Goal: Communication & Community: Answer question/provide support

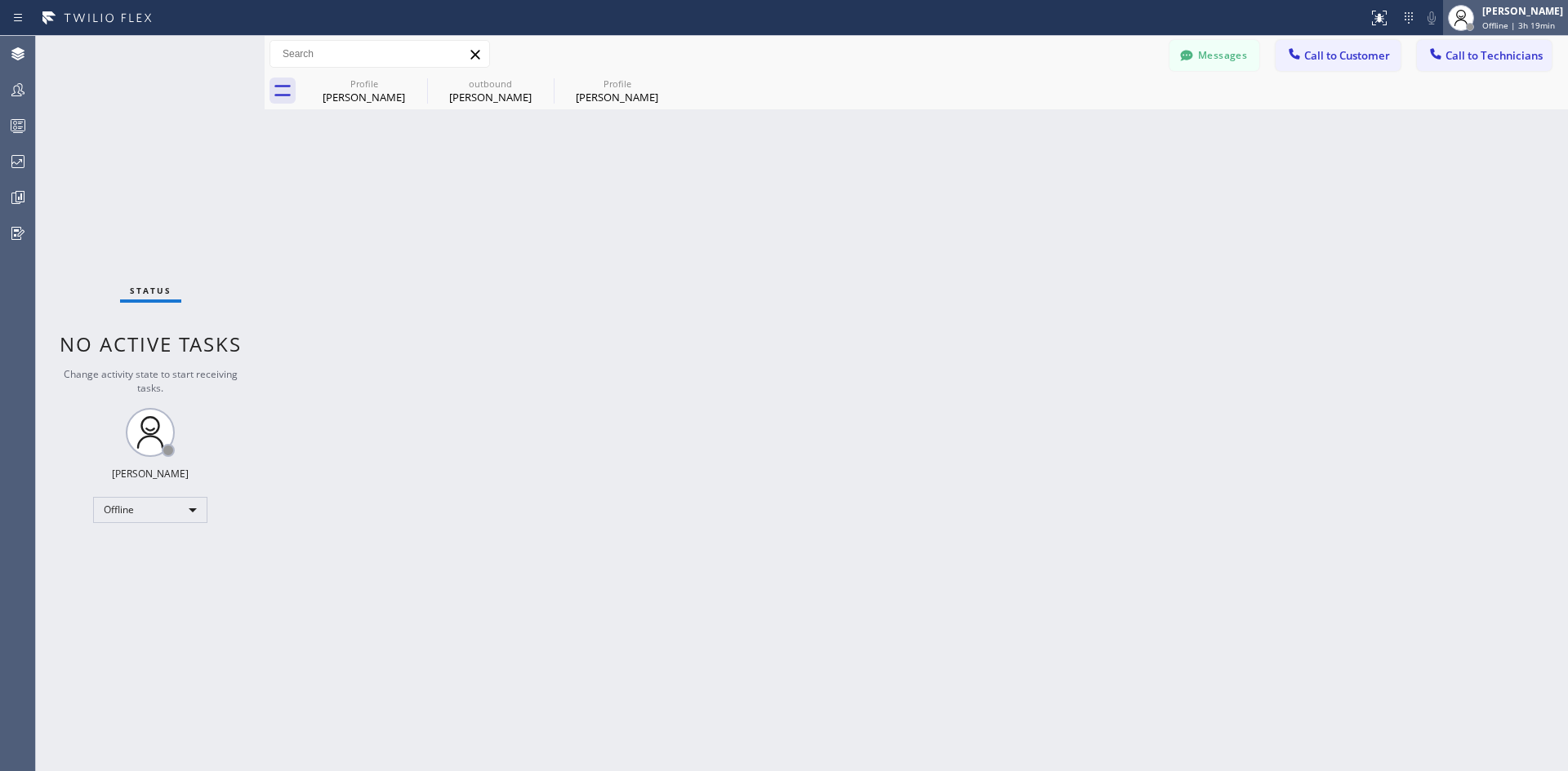
click at [1482, 12] on div "Iverson Maala Ipapo" at bounding box center [1522, 11] width 81 height 14
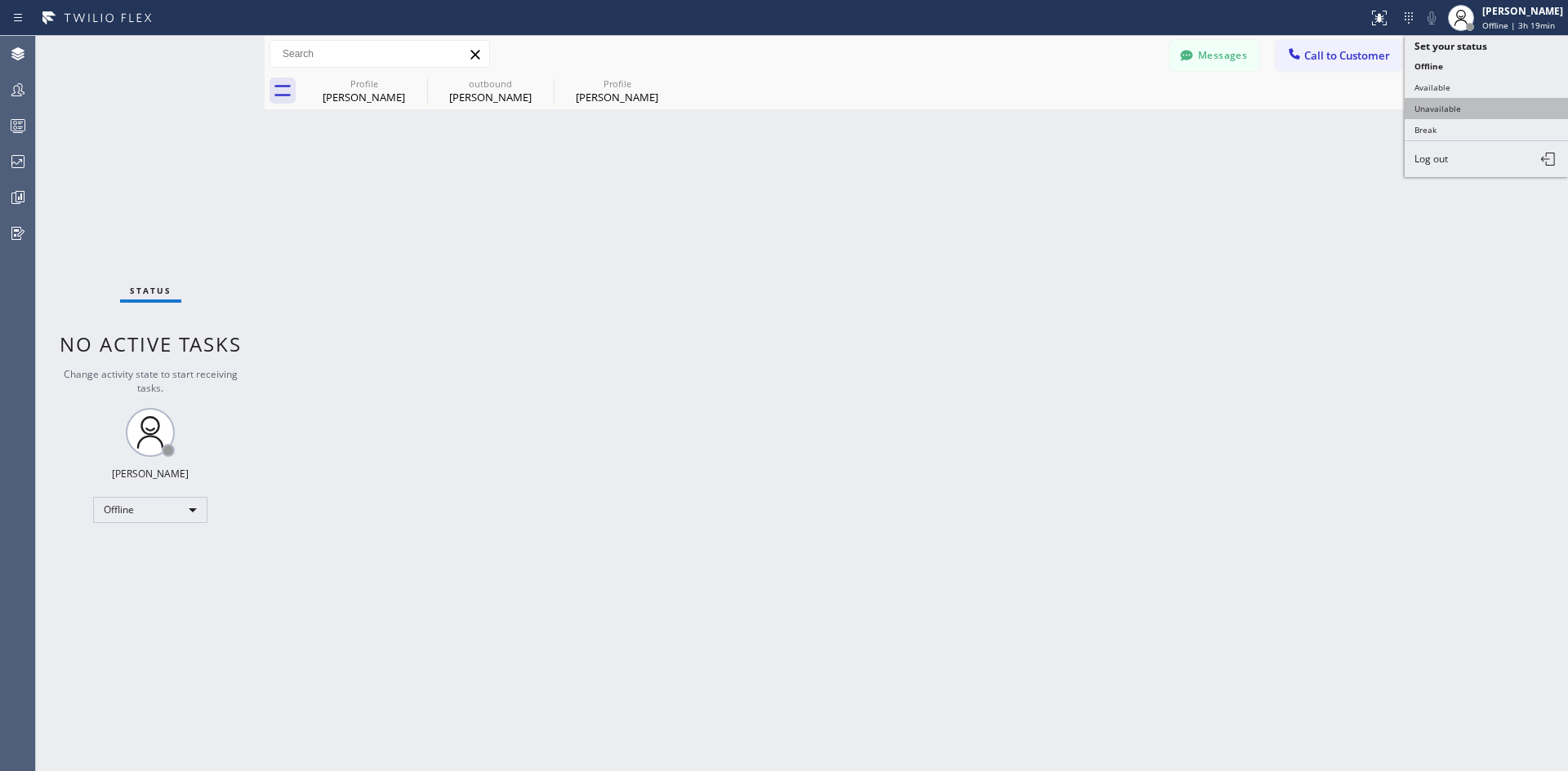
click at [1475, 110] on button "Unavailable" at bounding box center [1485, 109] width 163 height 21
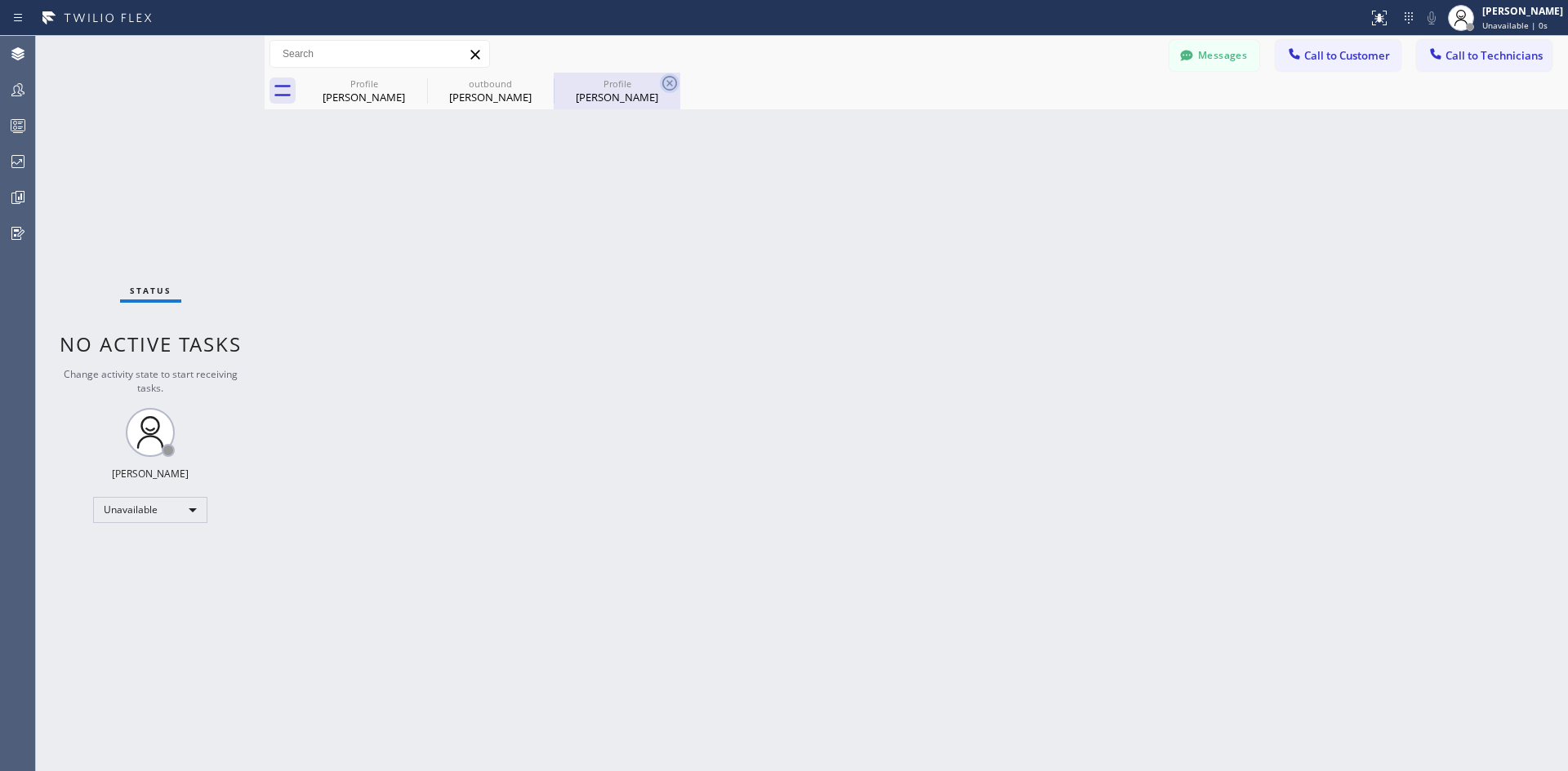
click at [666, 85] on icon at bounding box center [670, 83] width 20 height 20
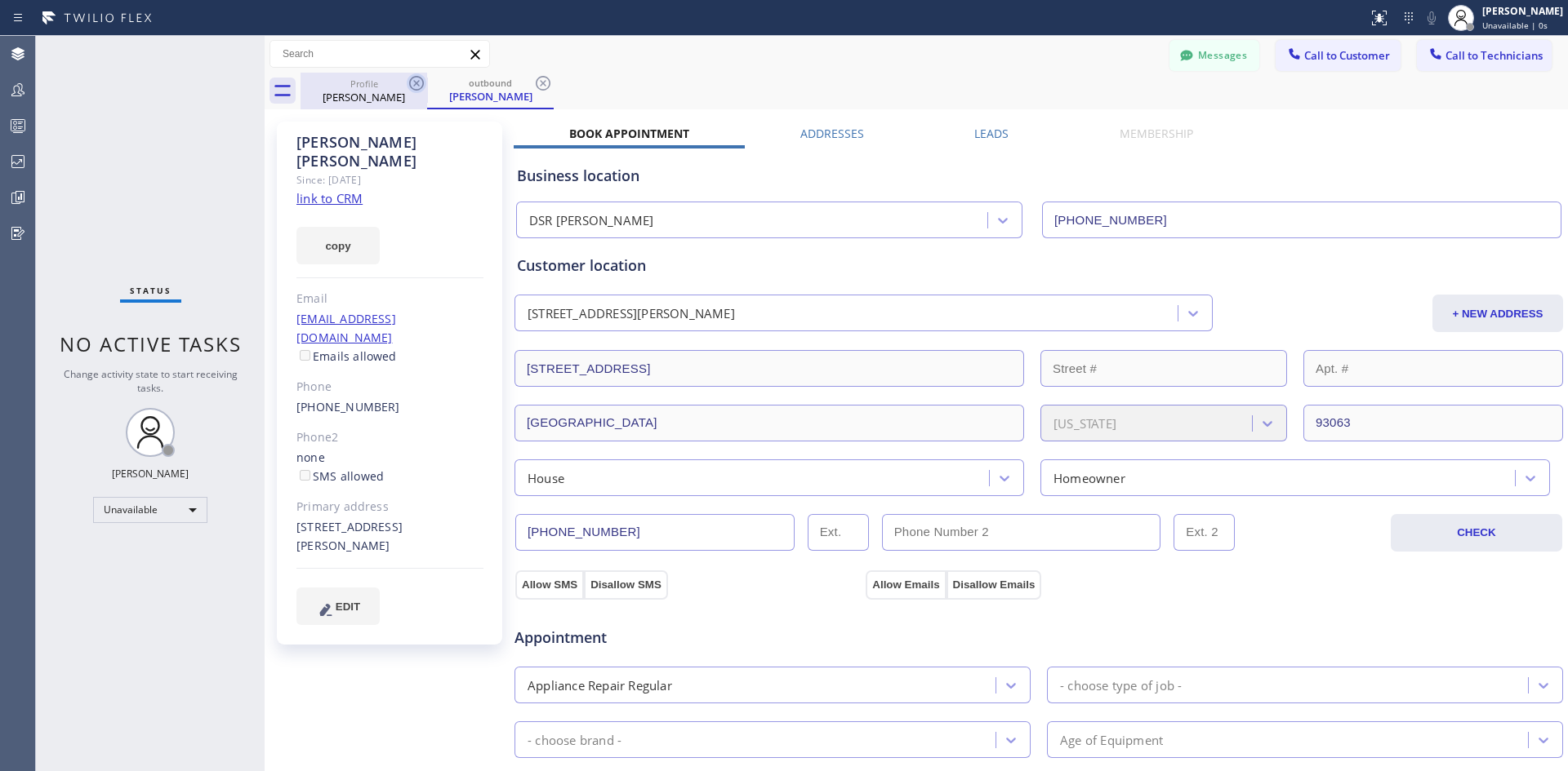
click at [415, 88] on icon at bounding box center [417, 83] width 20 height 20
click at [413, 85] on icon at bounding box center [417, 83] width 20 height 20
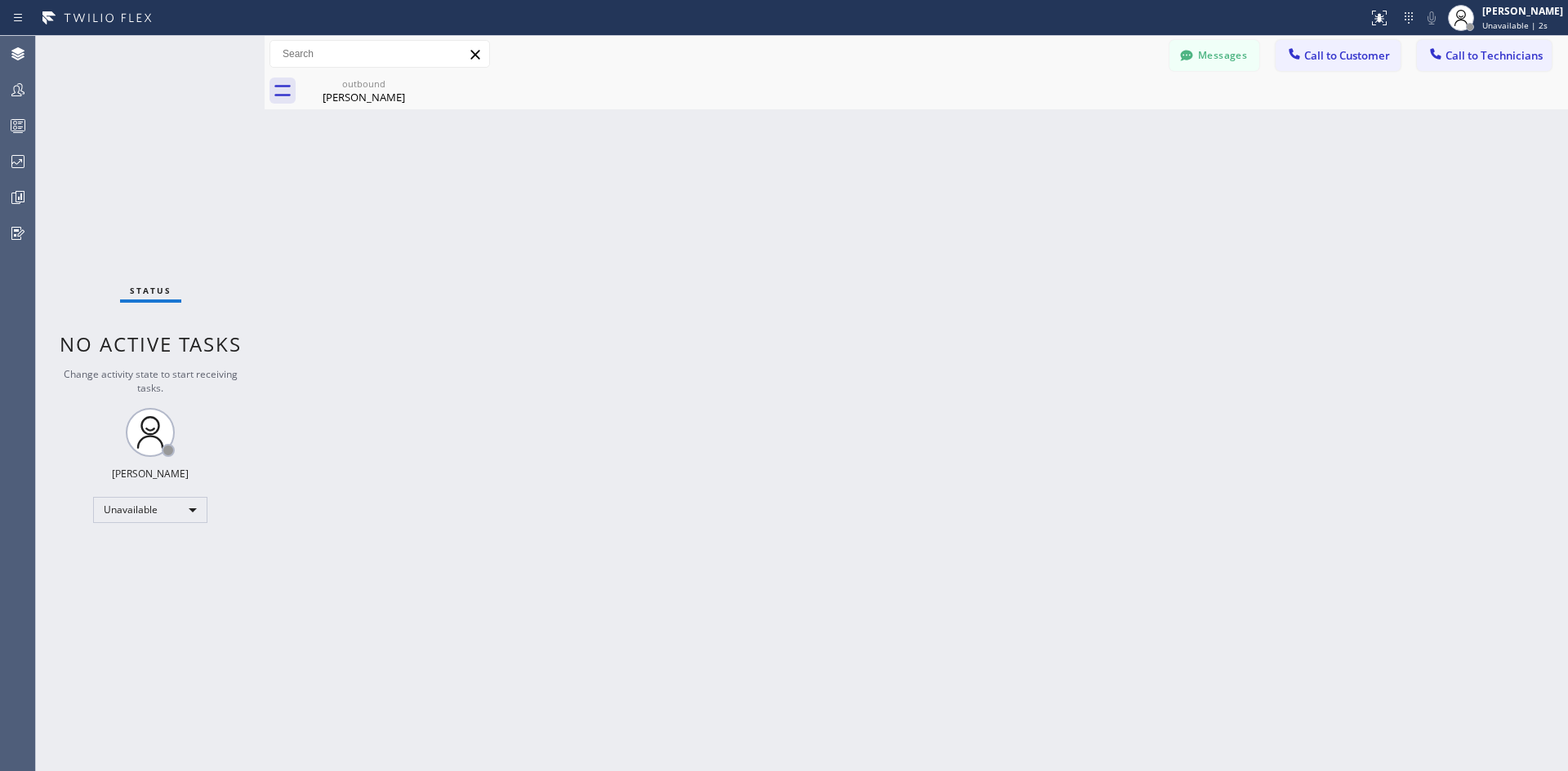
click at [0, 0] on icon at bounding box center [0, 0] width 0 height 0
click at [1370, 56] on span "Call to Customer" at bounding box center [1347, 56] width 86 height 15
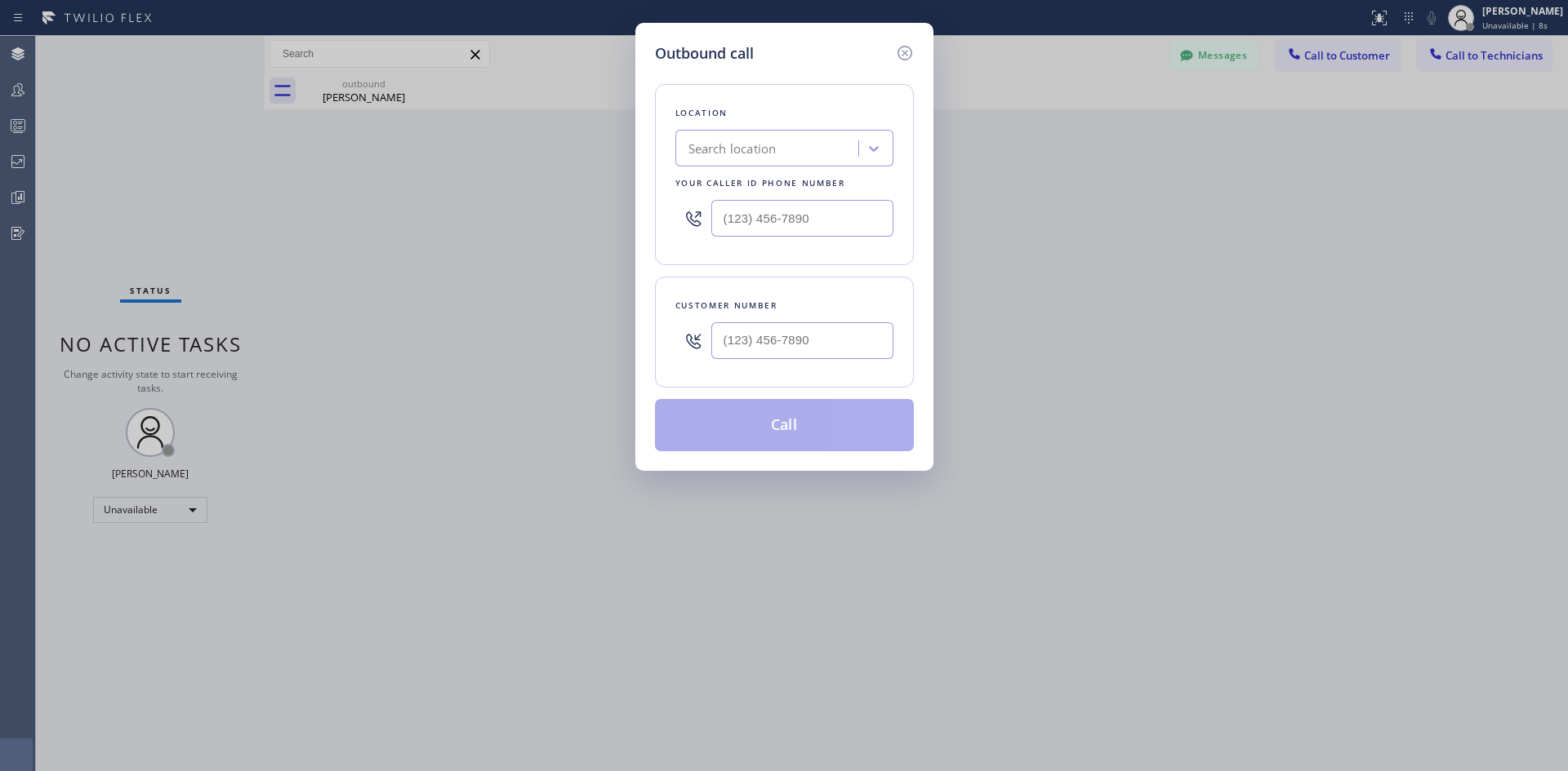
click at [761, 156] on div "Search location" at bounding box center [733, 149] width 88 height 19
type input "dsr iver"
click at [754, 186] on div "DSR Iverson" at bounding box center [784, 183] width 218 height 29
type input "(213) 301-0966"
click at [783, 342] on input "(___) ___-____" at bounding box center [802, 340] width 182 height 37
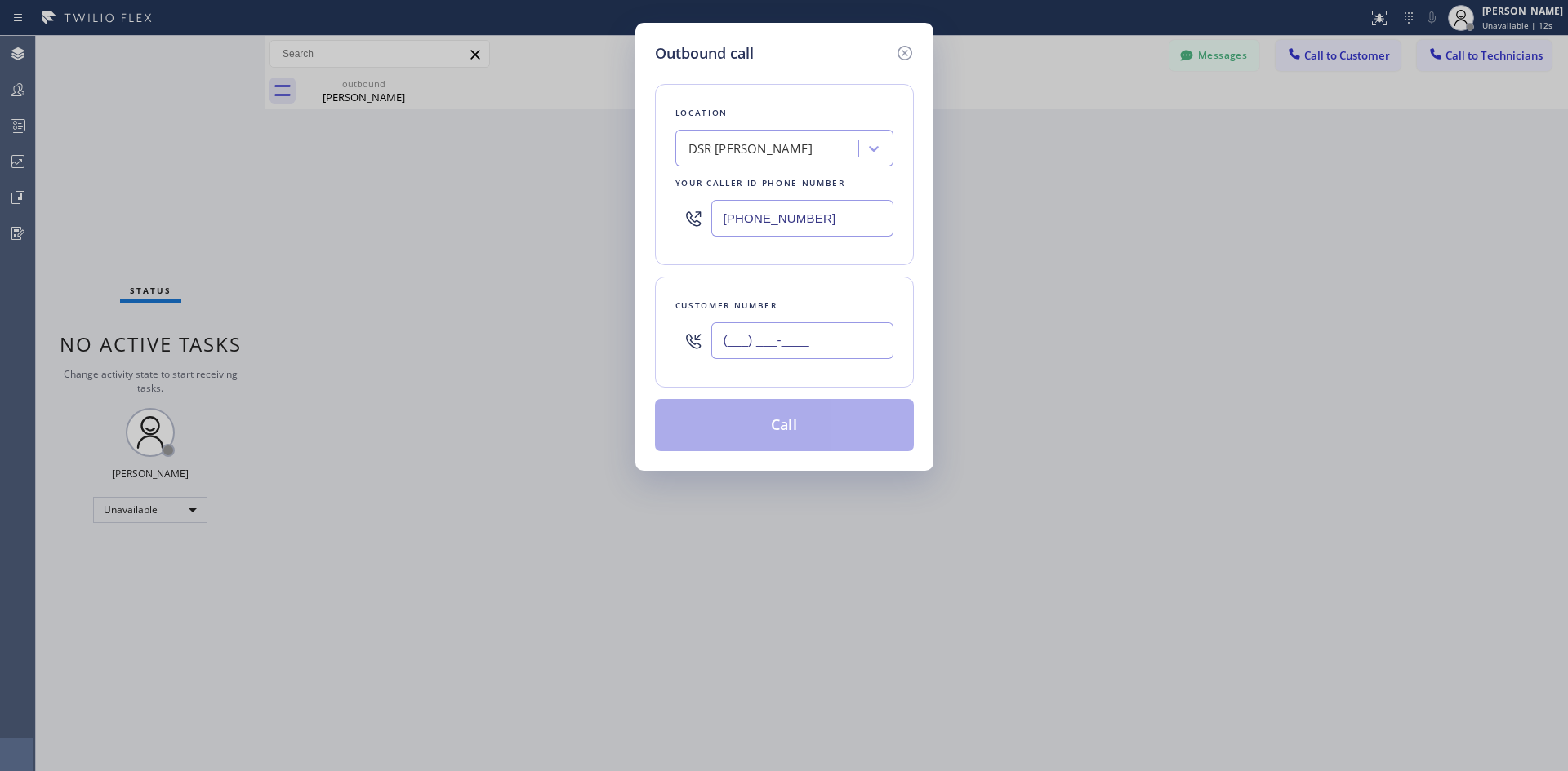
paste input "818) 726-5065"
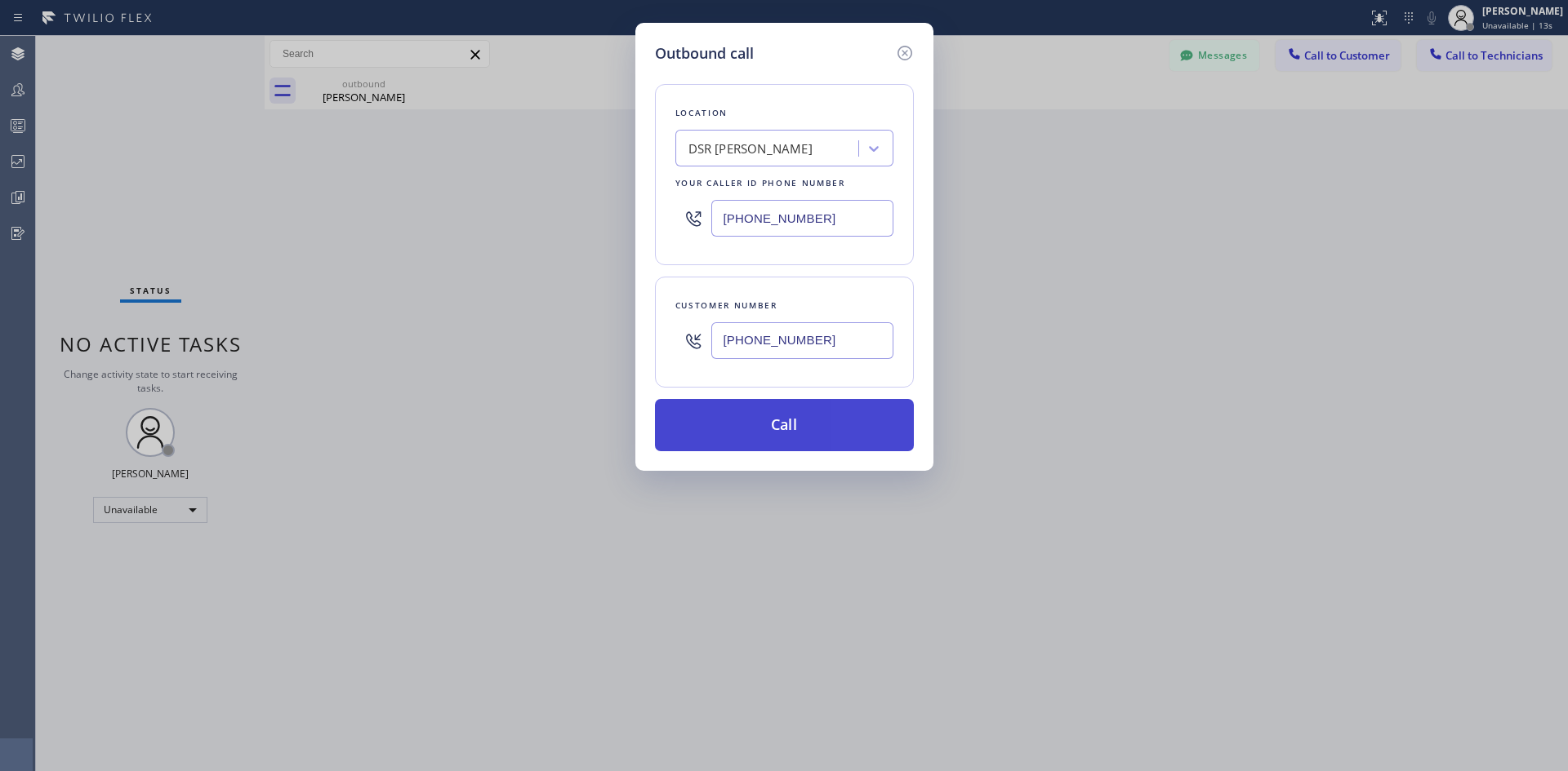
type input "(818) 726-5065"
click at [810, 409] on button "Call" at bounding box center [784, 426] width 259 height 52
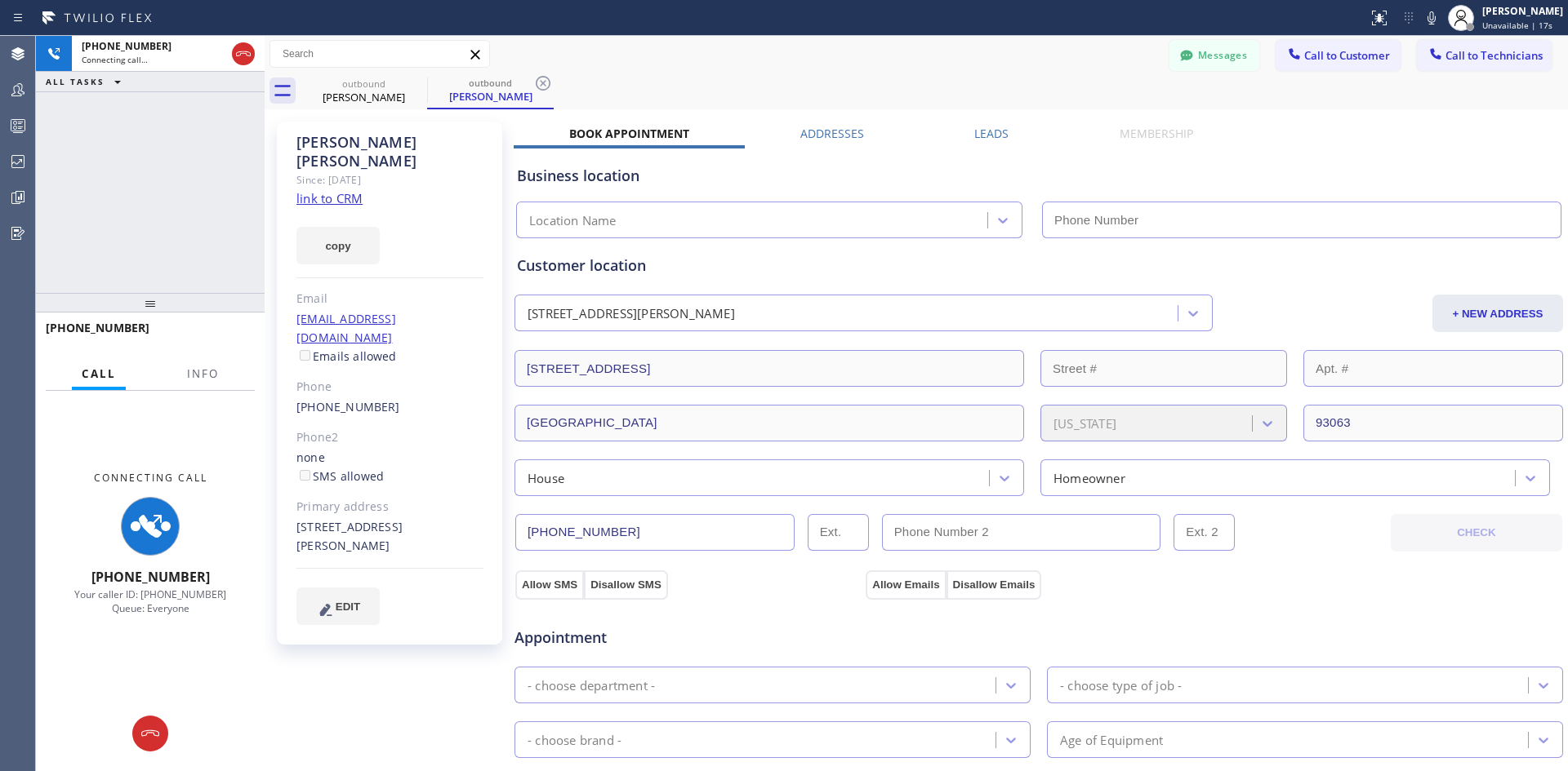
type input "(213) 301-0966"
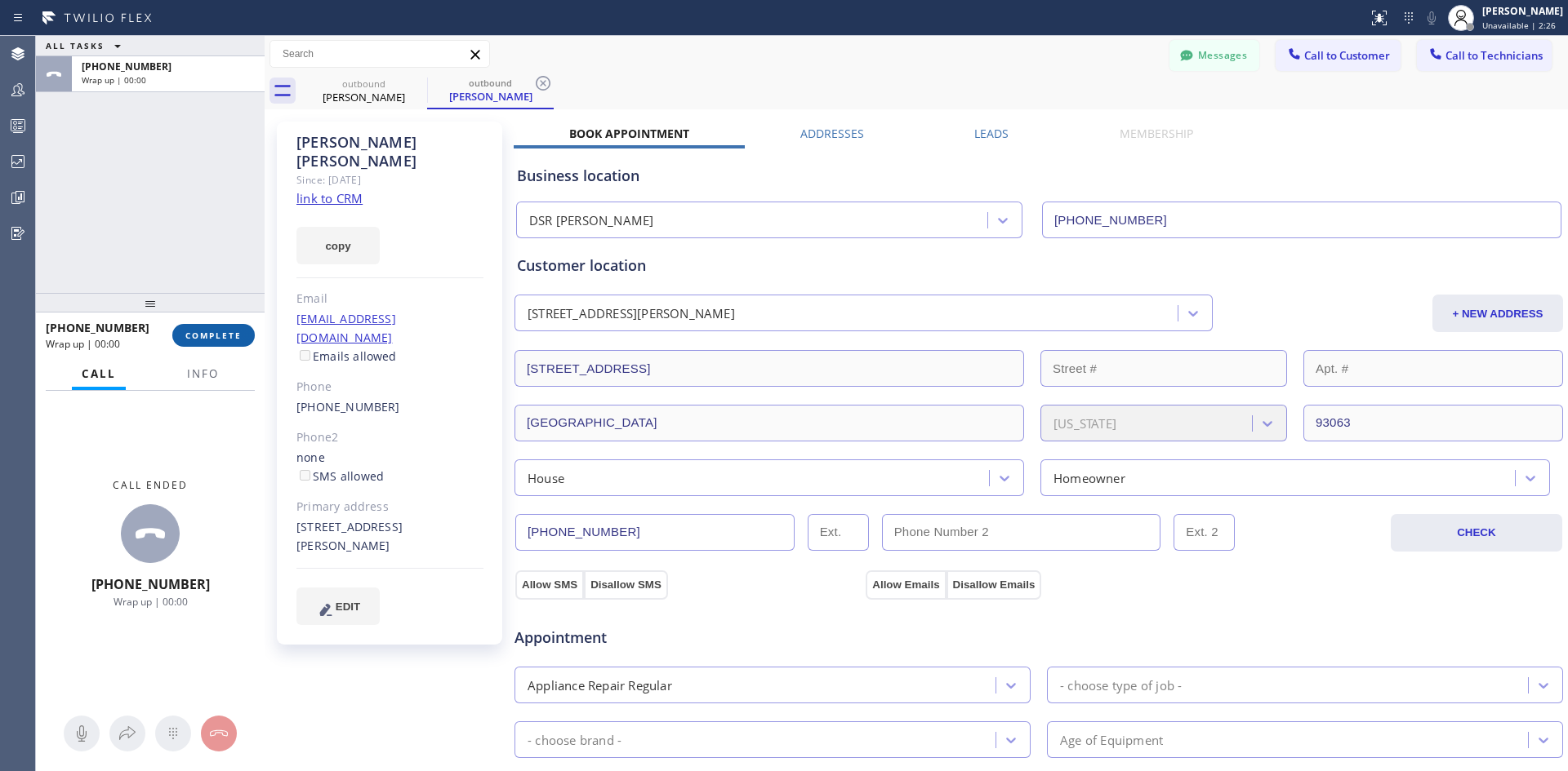
click at [239, 338] on span "COMPLETE" at bounding box center [213, 336] width 56 height 11
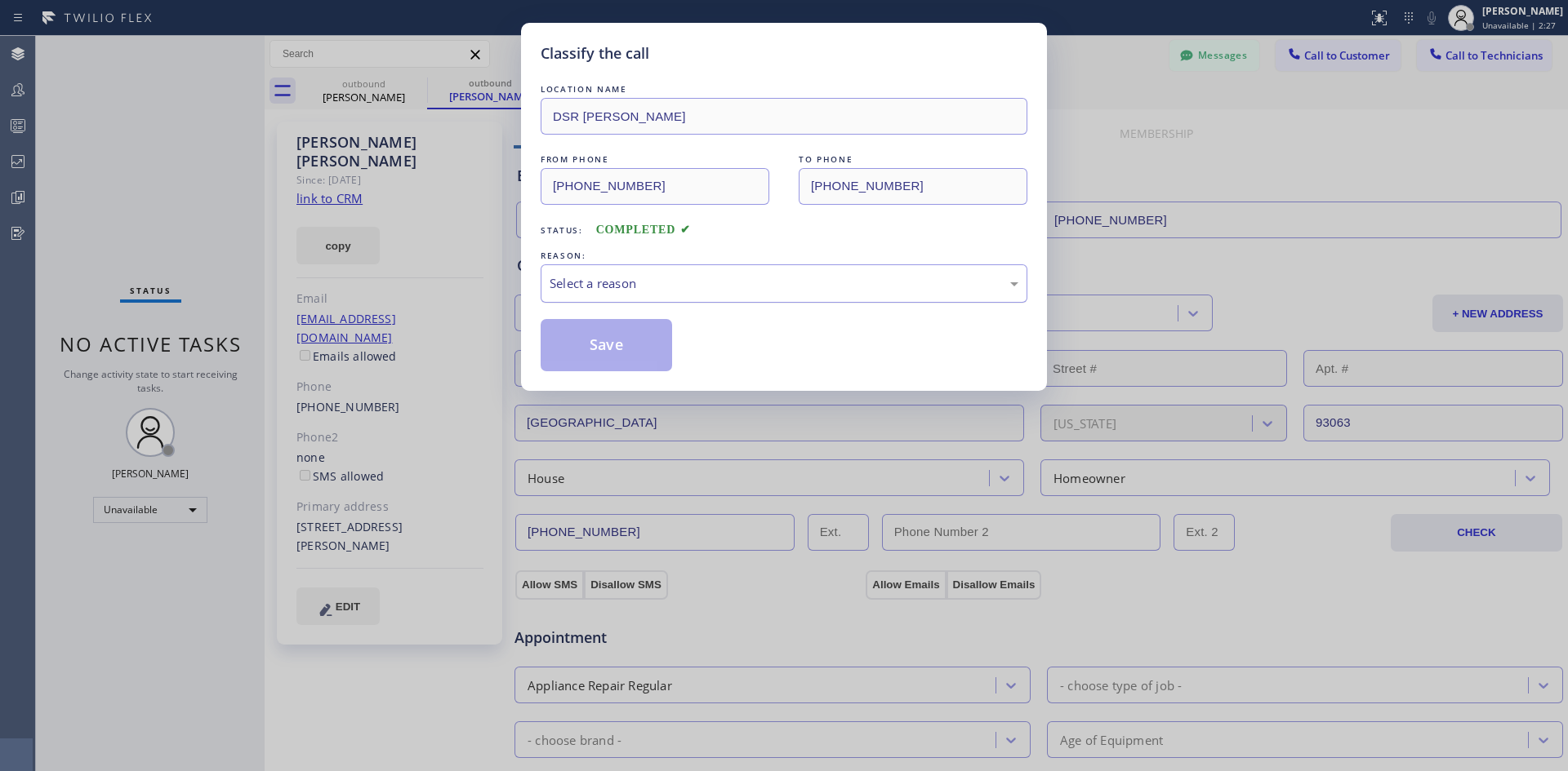
click at [809, 292] on div "Select a reason" at bounding box center [784, 283] width 468 height 19
click at [646, 350] on button "Save" at bounding box center [606, 345] width 132 height 52
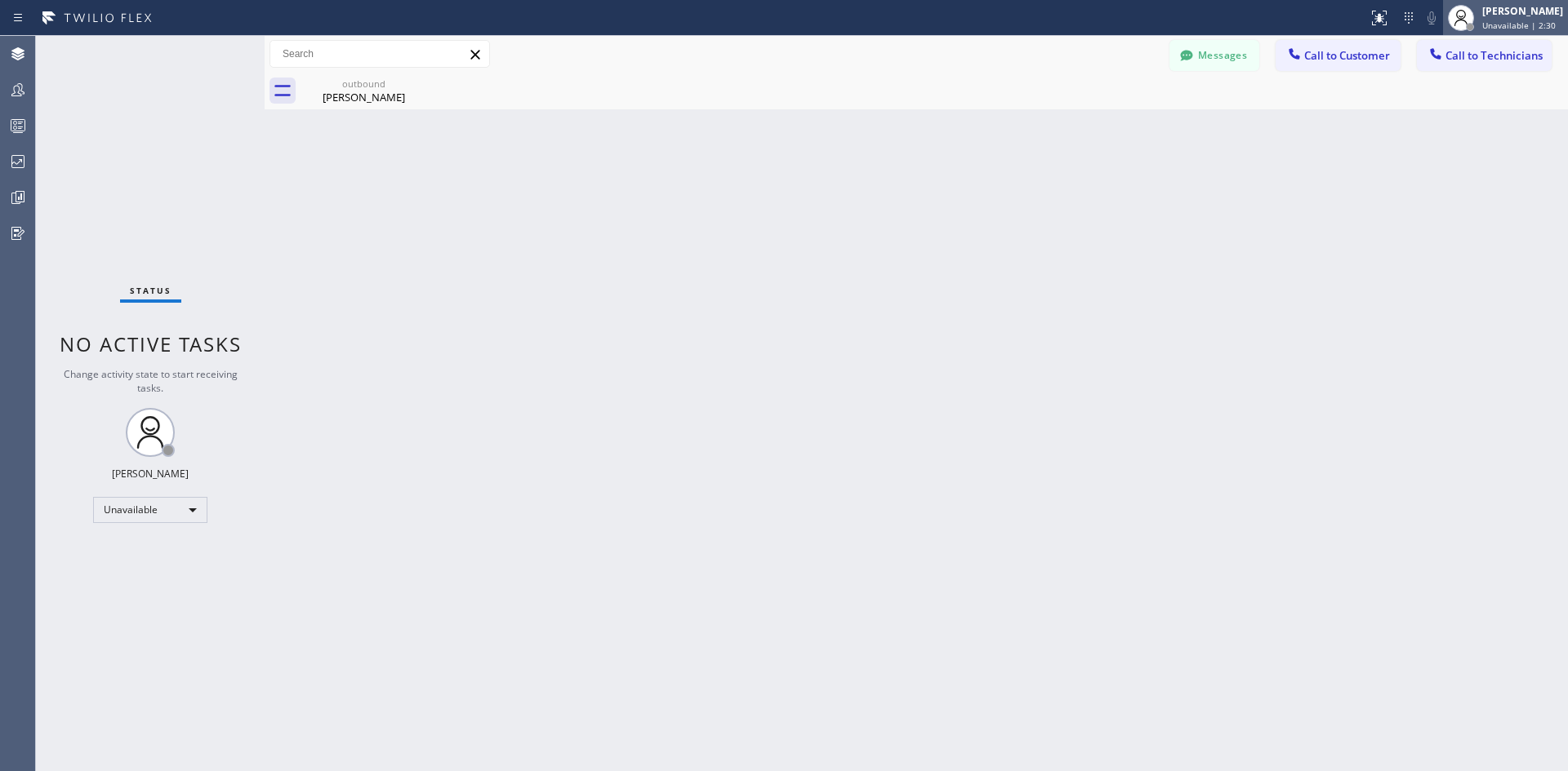
click at [1490, 17] on div "Iverson Maala Ipapo" at bounding box center [1522, 11] width 81 height 14
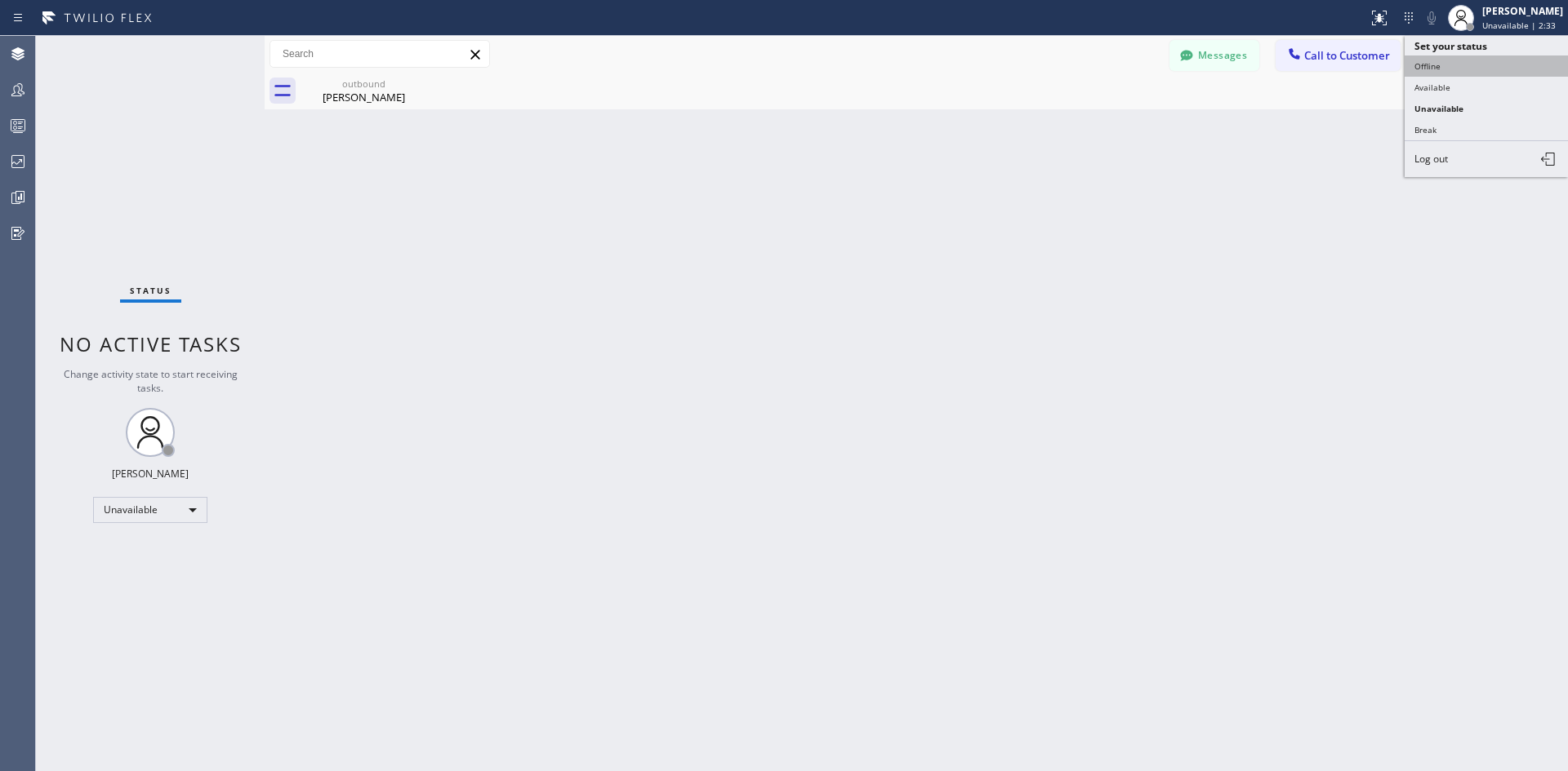
click at [1459, 71] on button "Offline" at bounding box center [1485, 66] width 163 height 21
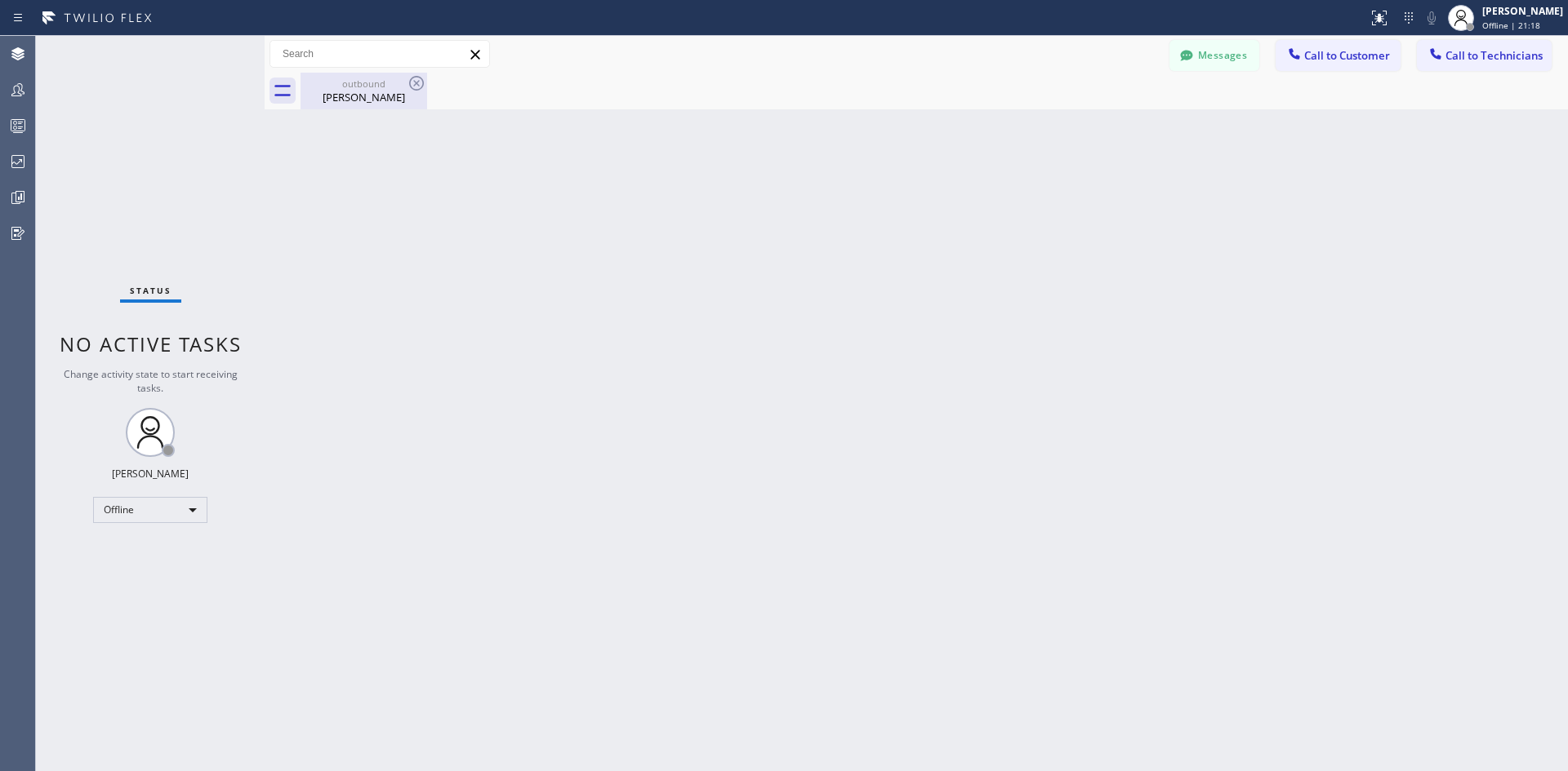
click at [372, 105] on div "outbound Susan Spann" at bounding box center [364, 91] width 124 height 37
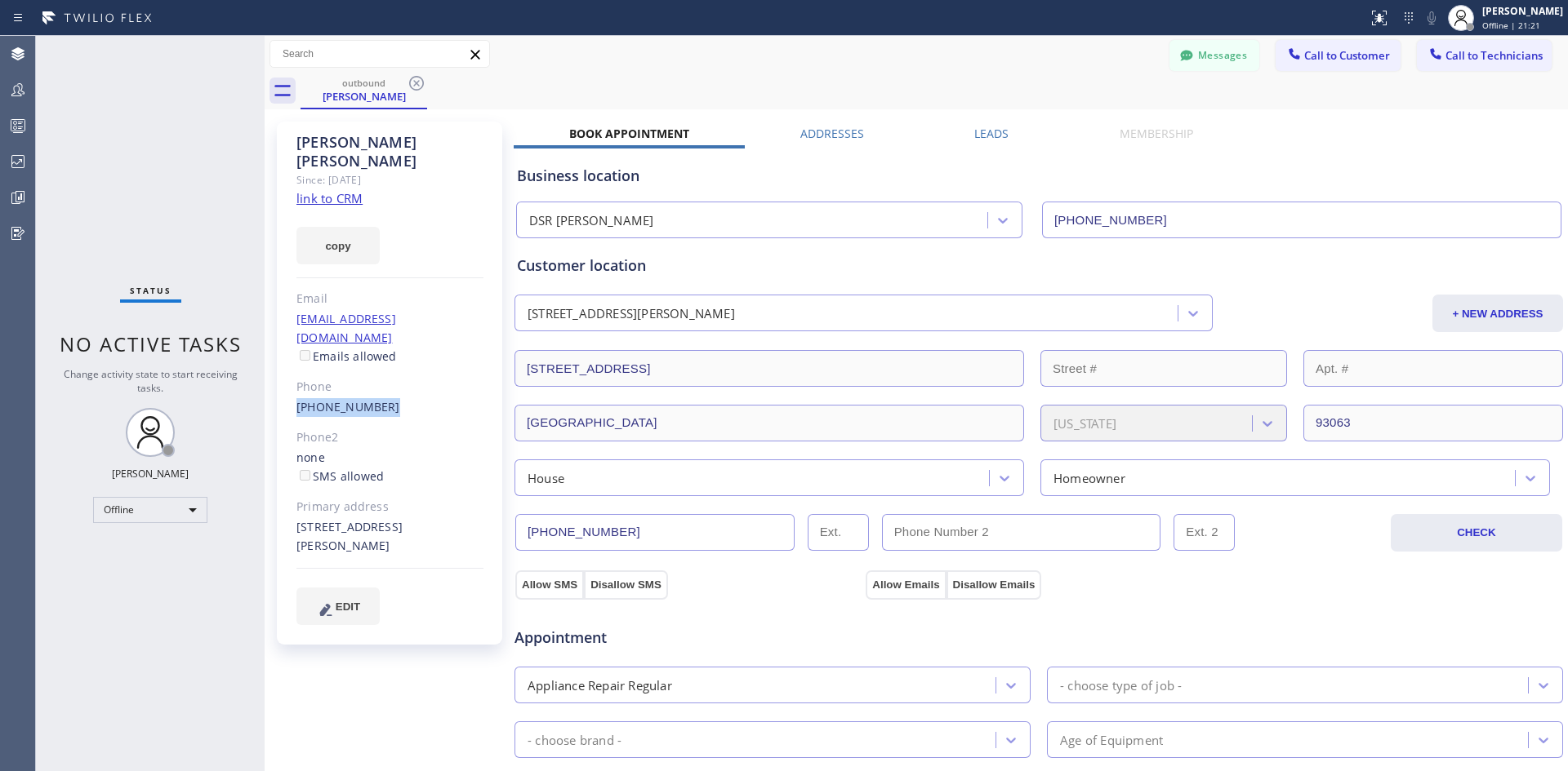
drag, startPoint x: 399, startPoint y: 371, endPoint x: 295, endPoint y: 376, distance: 104.1
click at [295, 376] on div "Susan Spann Since: 20 may 2020 link to CRM copy Email lcjt2020@yahoo.com Emails…" at bounding box center [389, 383] width 225 height 523
copy link "(818) 726-5065"
click at [1320, 57] on span "Call to Customer" at bounding box center [1347, 56] width 86 height 15
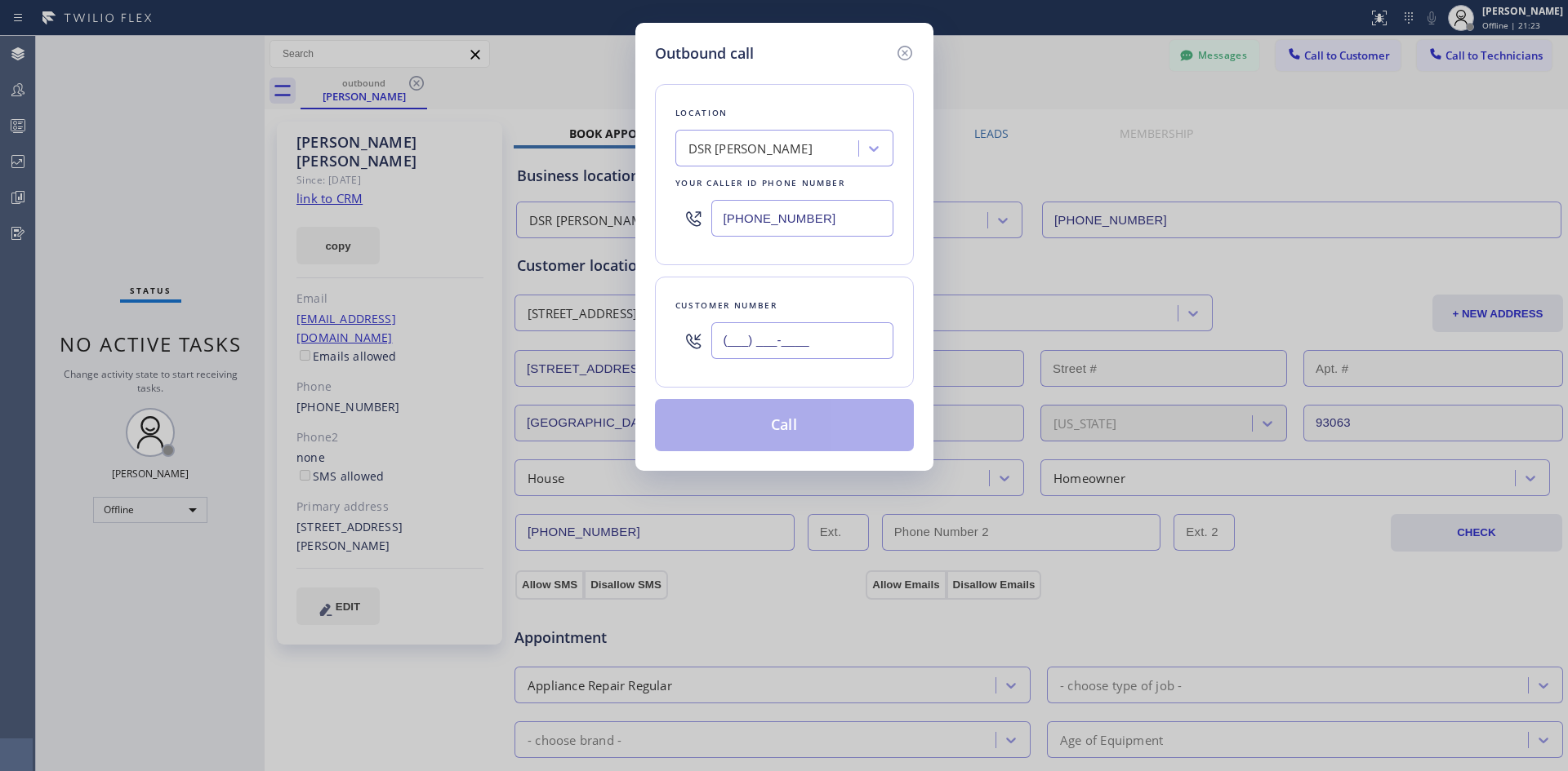
click at [801, 347] on input "(___) ___-____" at bounding box center [802, 340] width 182 height 37
paste input "818) 726-5065"
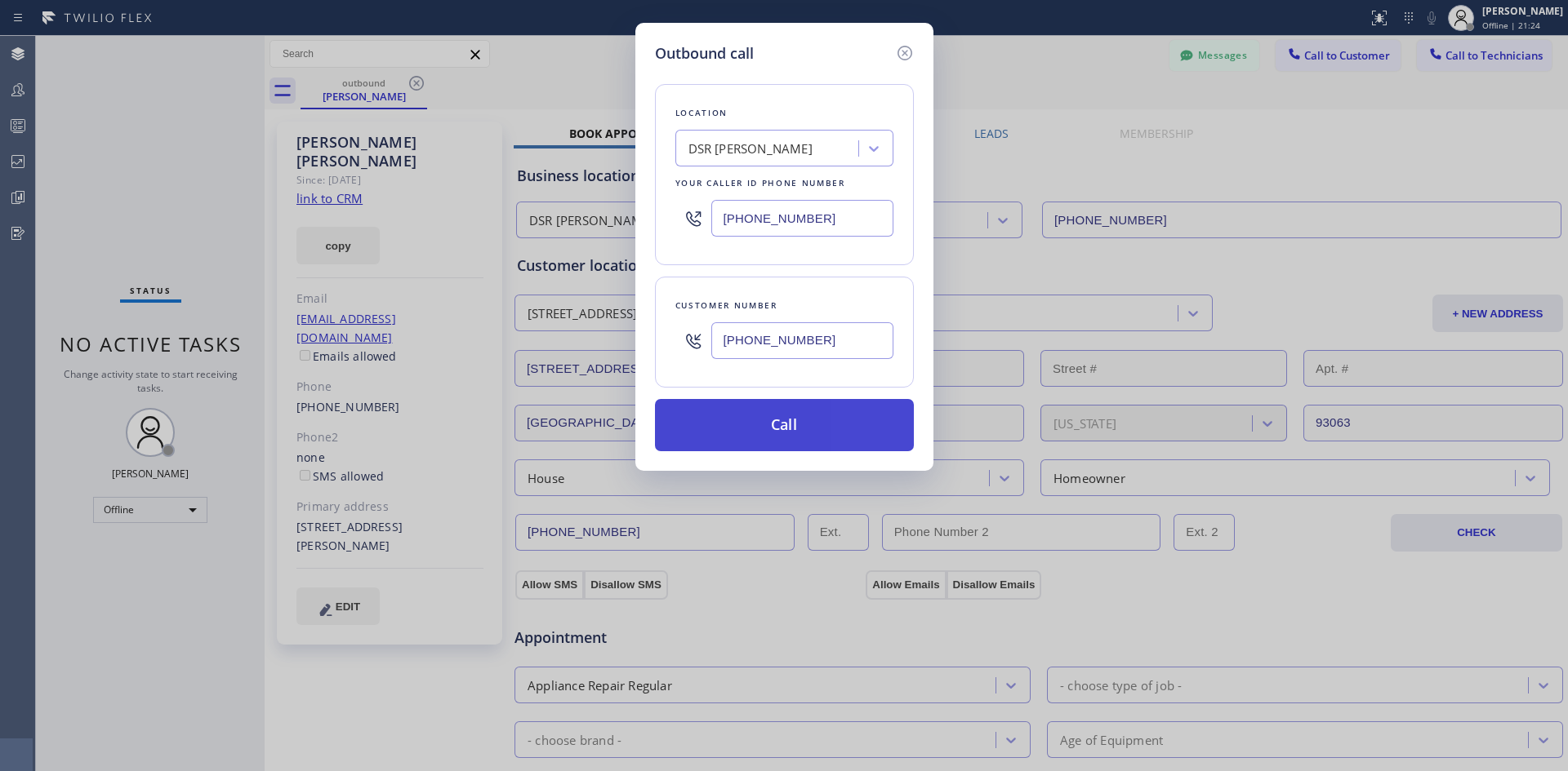
click at [812, 427] on button "Call" at bounding box center [784, 426] width 259 height 52
click at [924, 62] on div "Outbound call Location DSR Iverson Your caller id phone number (213) 301-0966 C…" at bounding box center [784, 246] width 298 height 448
click at [907, 59] on icon at bounding box center [904, 53] width 15 height 15
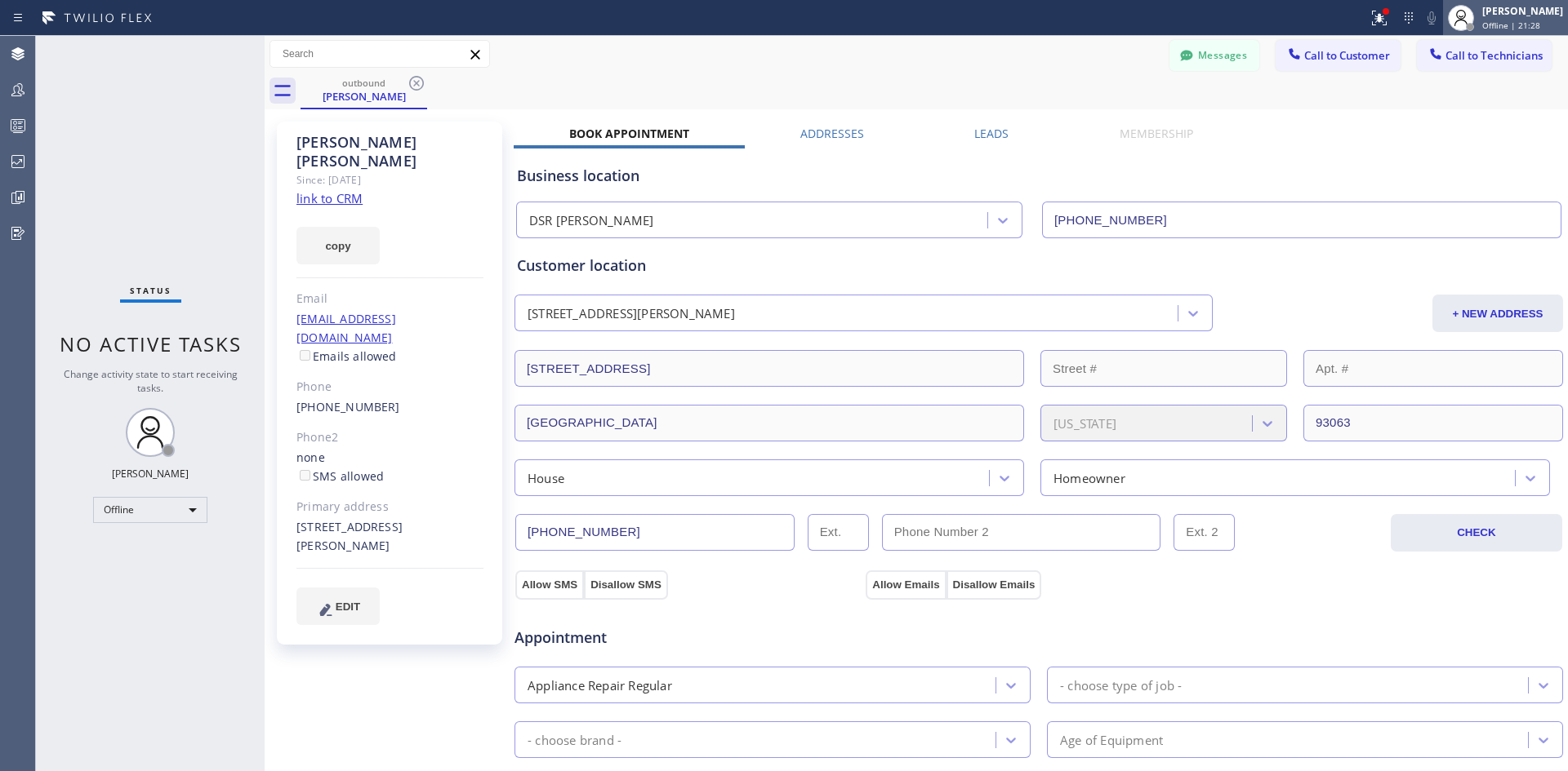
drag, startPoint x: 1476, startPoint y: 19, endPoint x: 1475, endPoint y: 28, distance: 9.1
click at [1479, 19] on div "Iverson Maala Ipapo Offline | 21:28" at bounding box center [1523, 17] width 89 height 29
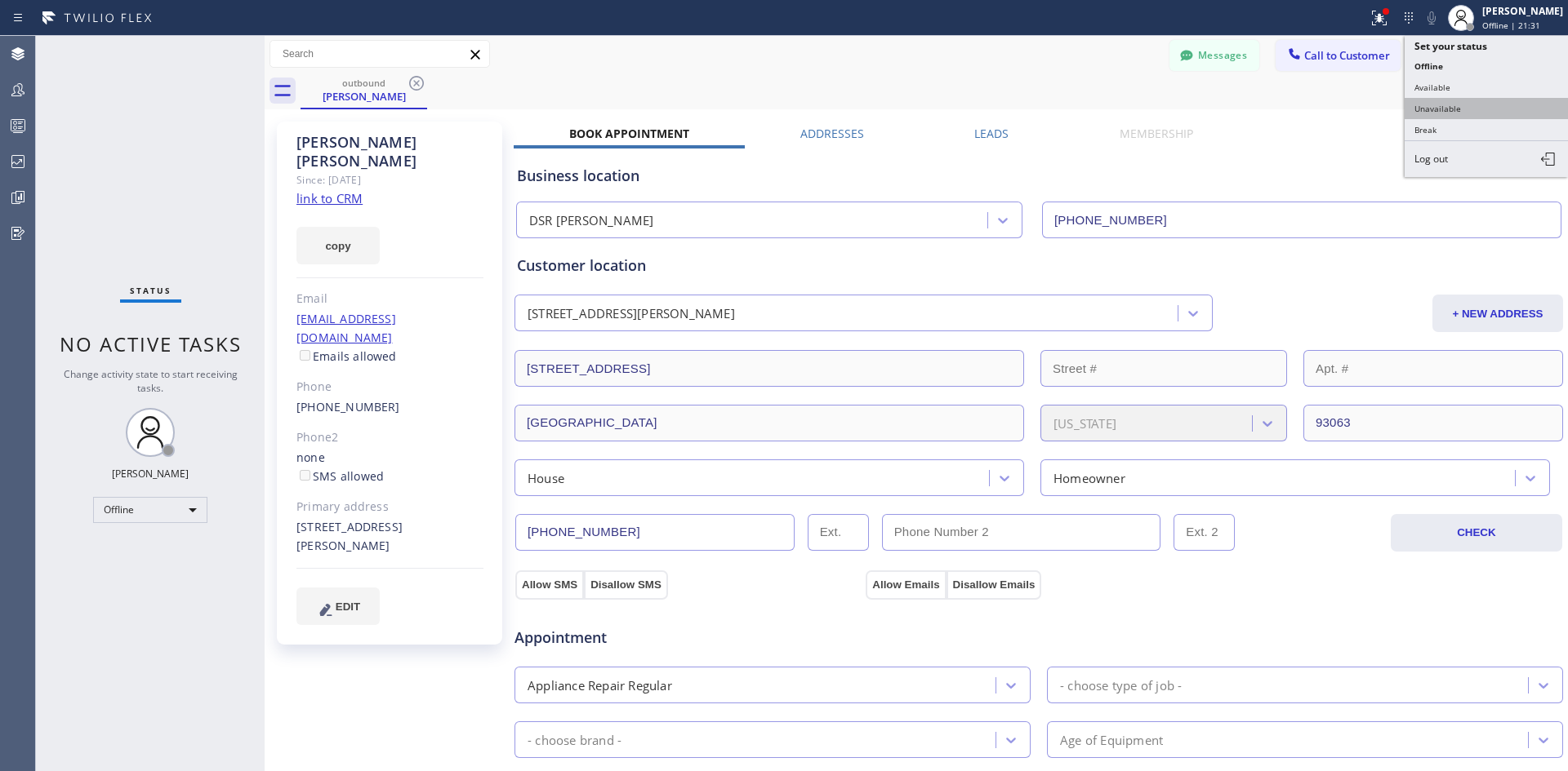
click at [1466, 110] on button "Unavailable" at bounding box center [1485, 109] width 163 height 21
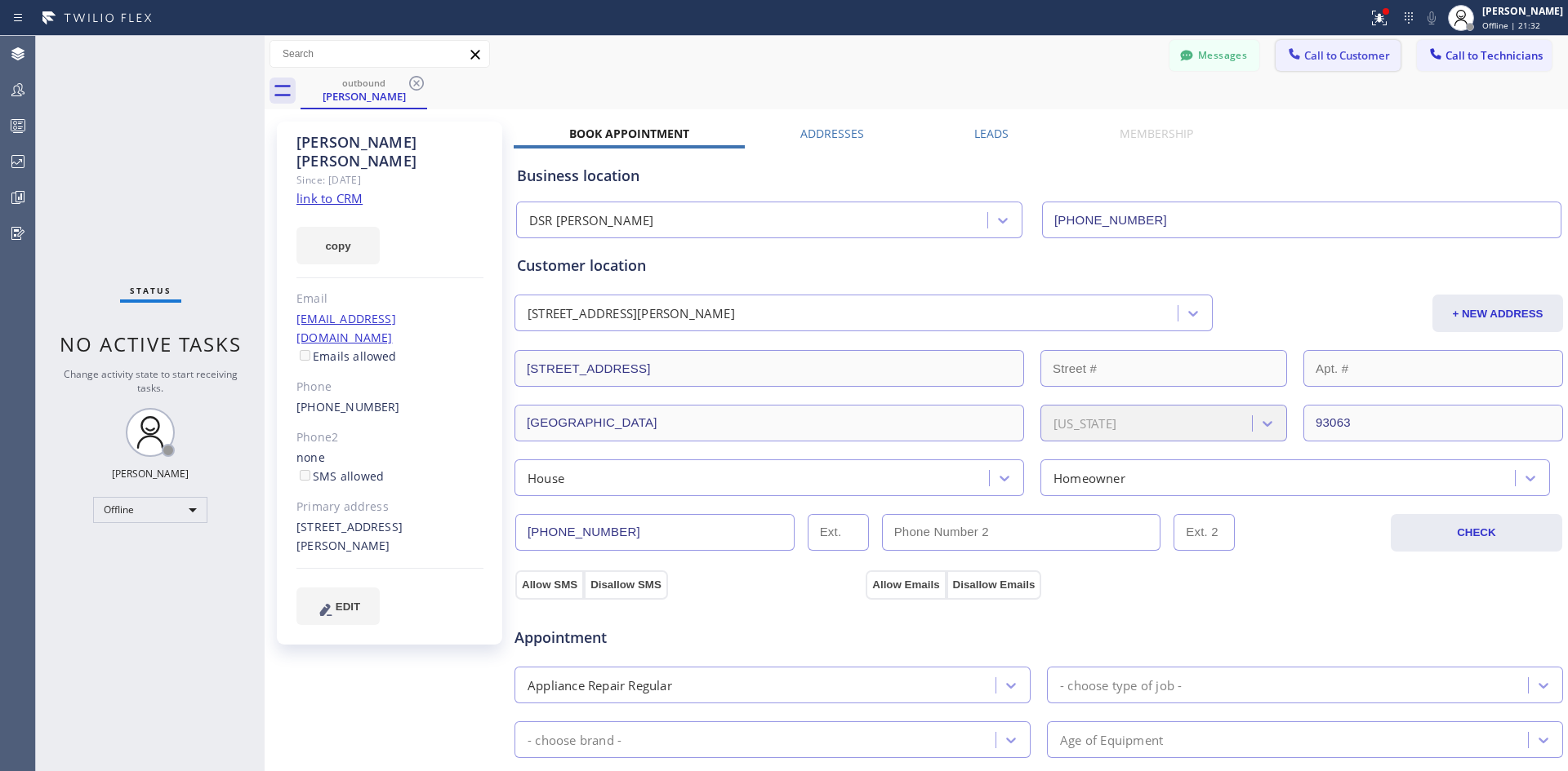
click at [1305, 66] on button "Call to Customer" at bounding box center [1338, 56] width 125 height 31
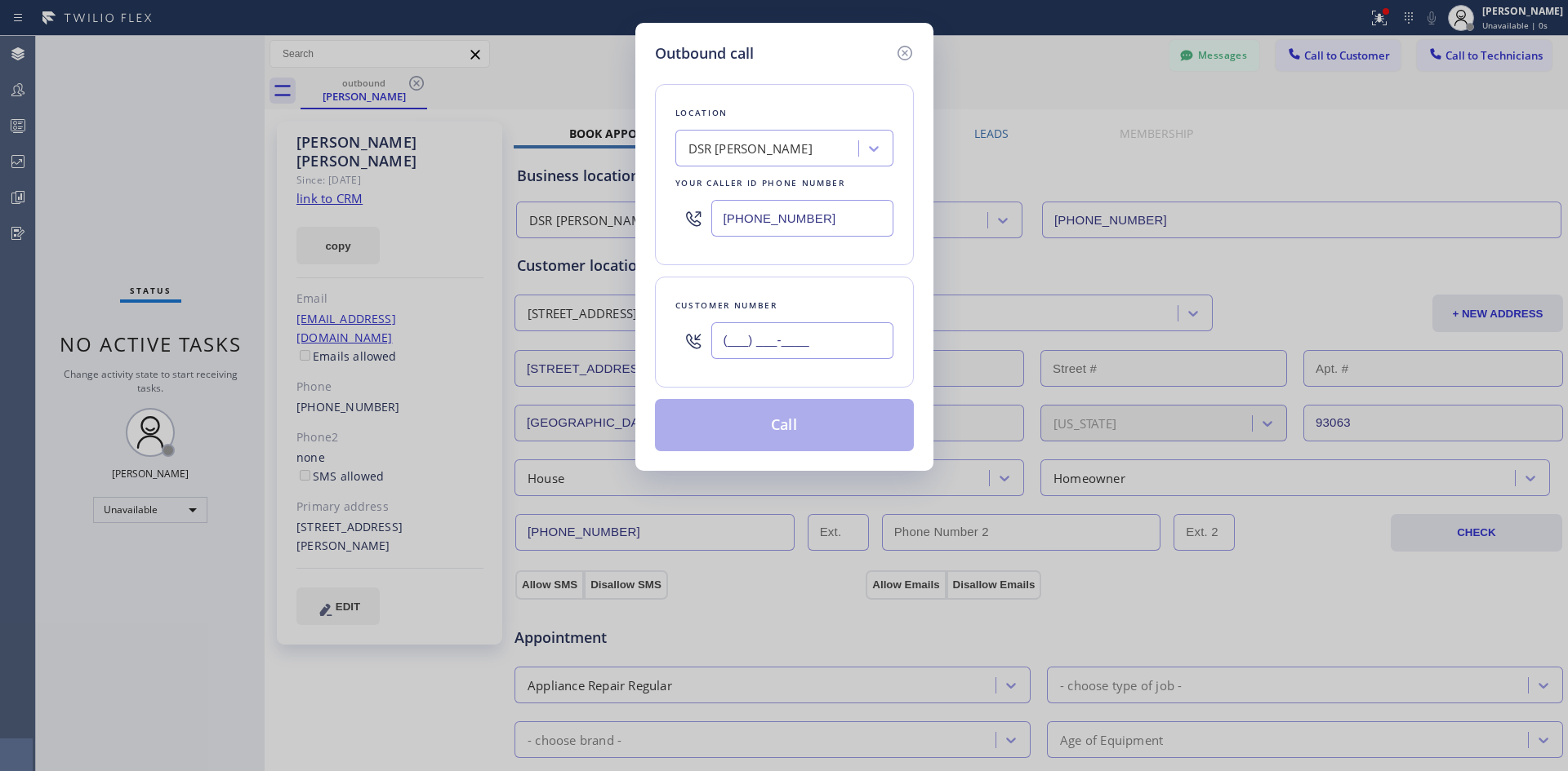
click at [823, 341] on input "(___) ___-____" at bounding box center [802, 340] width 182 height 37
paste input "818) 726-5065"
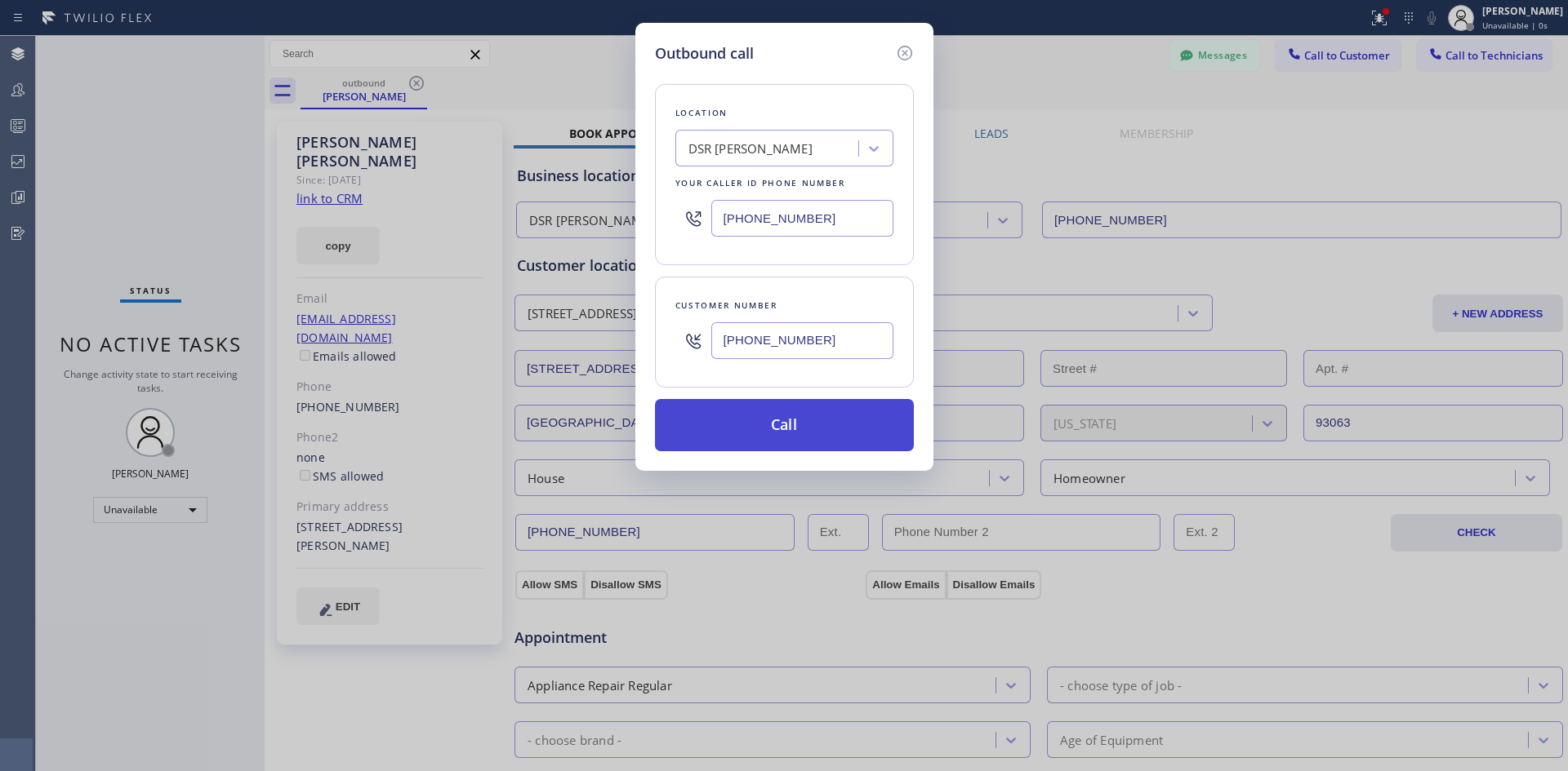
type input "(818) 726-5065"
click at [766, 420] on button "Call" at bounding box center [784, 426] width 259 height 52
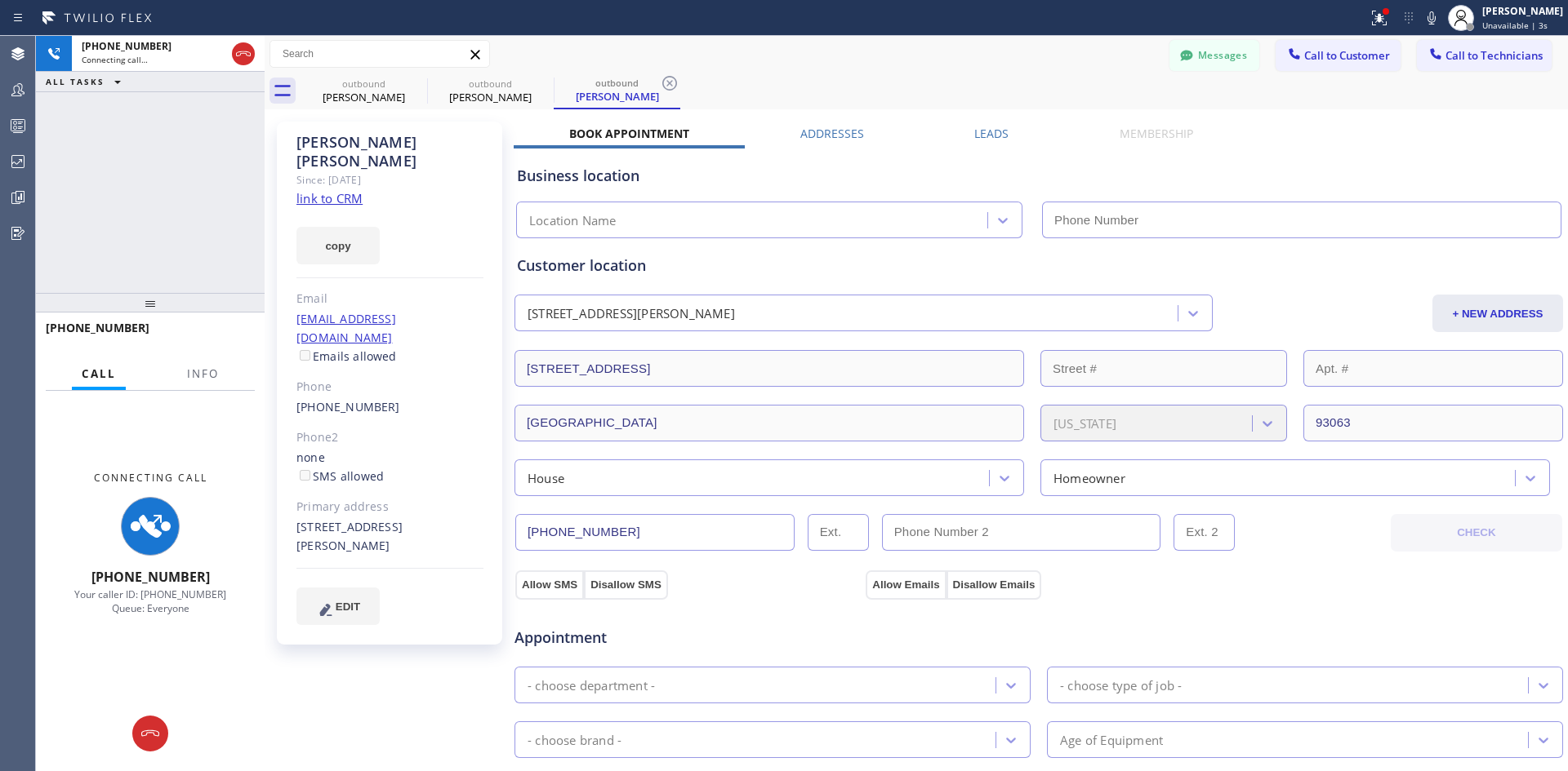
type input "(213) 301-0966"
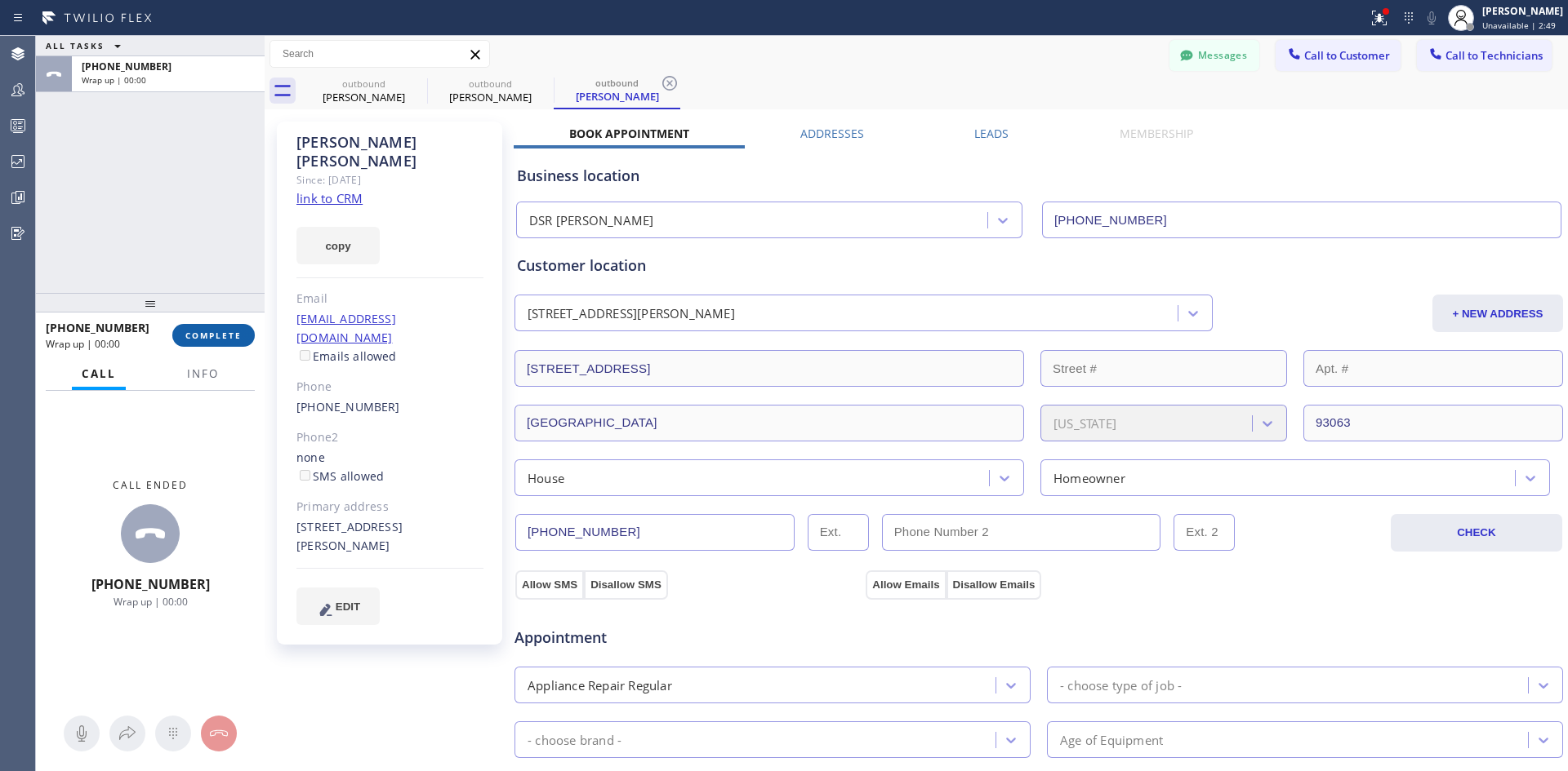
click at [215, 336] on span "COMPLETE" at bounding box center [213, 336] width 56 height 11
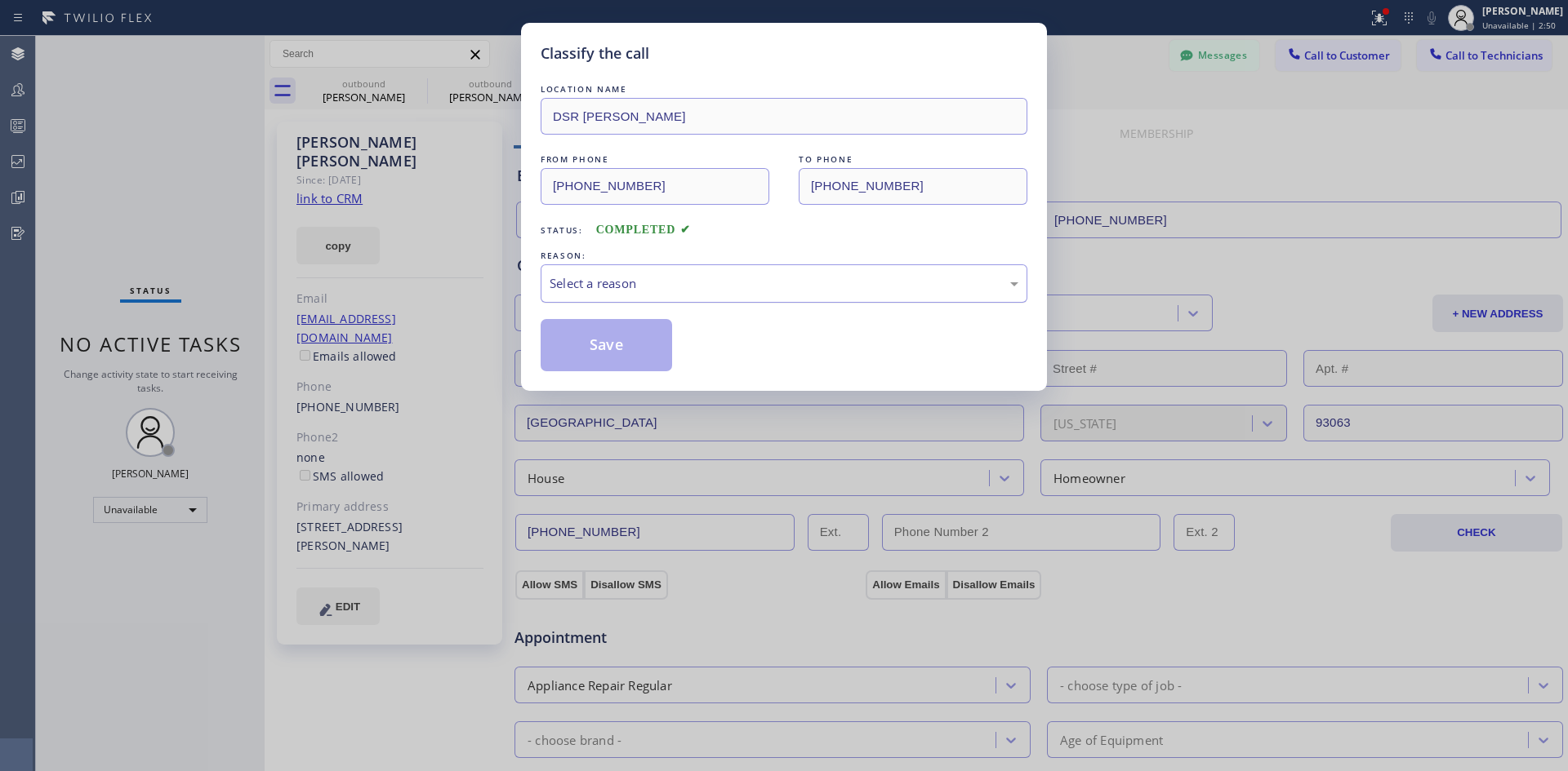
click at [718, 295] on div "Select a reason" at bounding box center [784, 283] width 486 height 38
click at [635, 358] on button "Save" at bounding box center [606, 345] width 132 height 52
